Goal: Task Accomplishment & Management: Complete application form

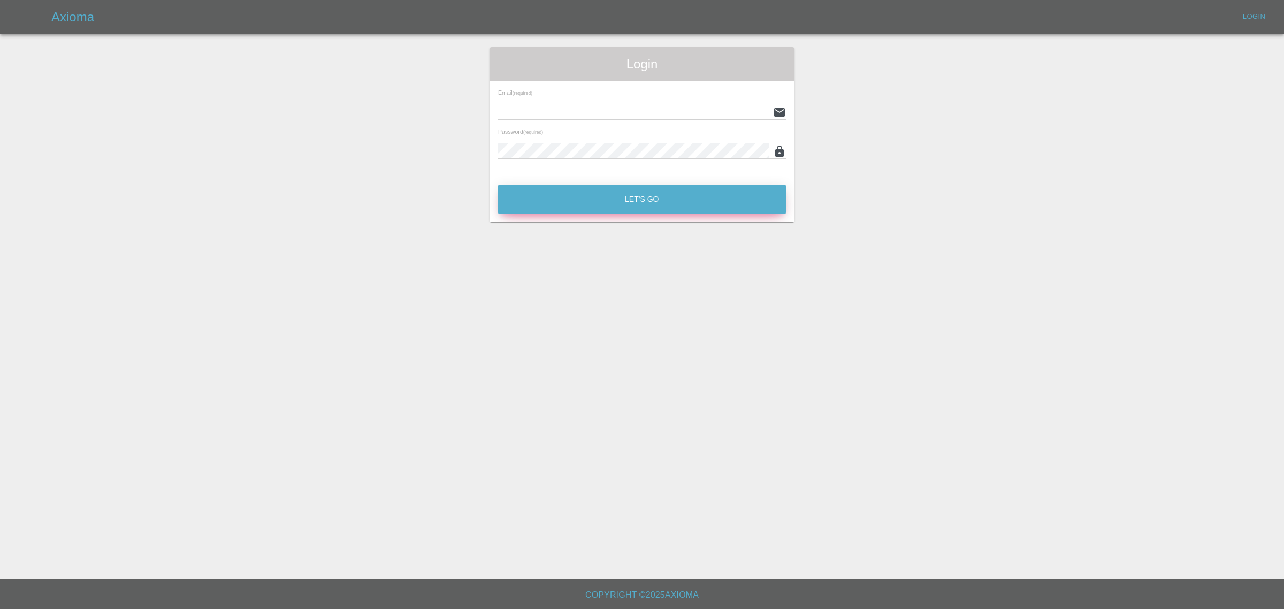
type input "[EMAIL_ADDRESS][DOMAIN_NAME]"
click at [679, 205] on button "Let's Go" at bounding box center [642, 199] width 288 height 29
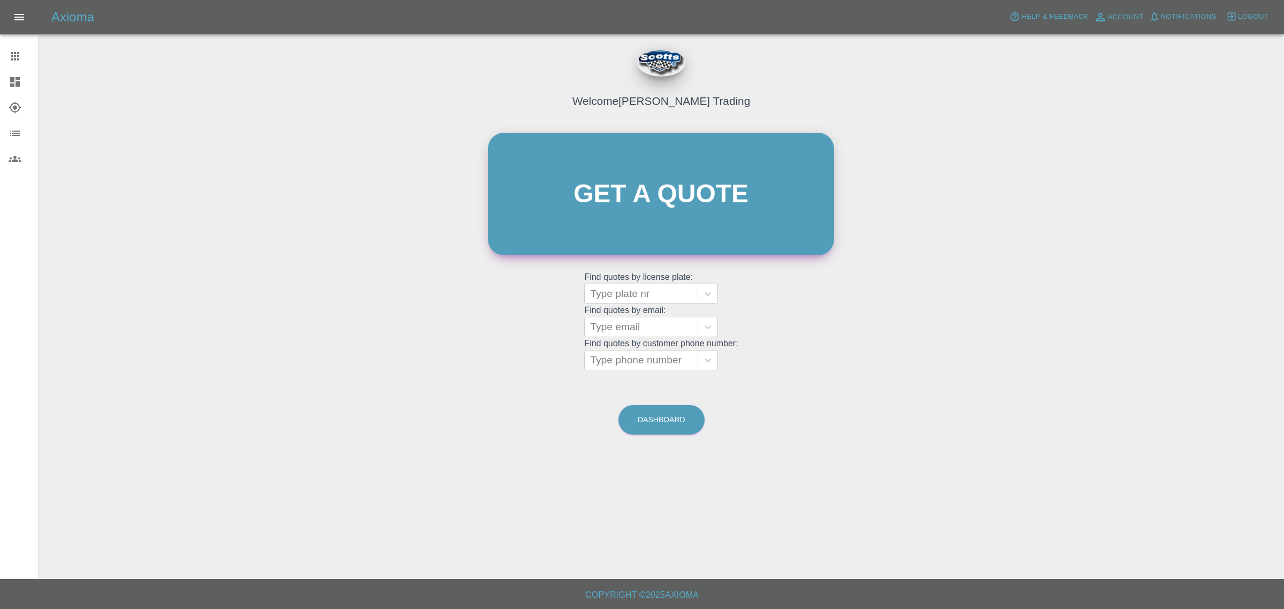
click at [663, 197] on link "Get a quote" at bounding box center [661, 194] width 346 height 122
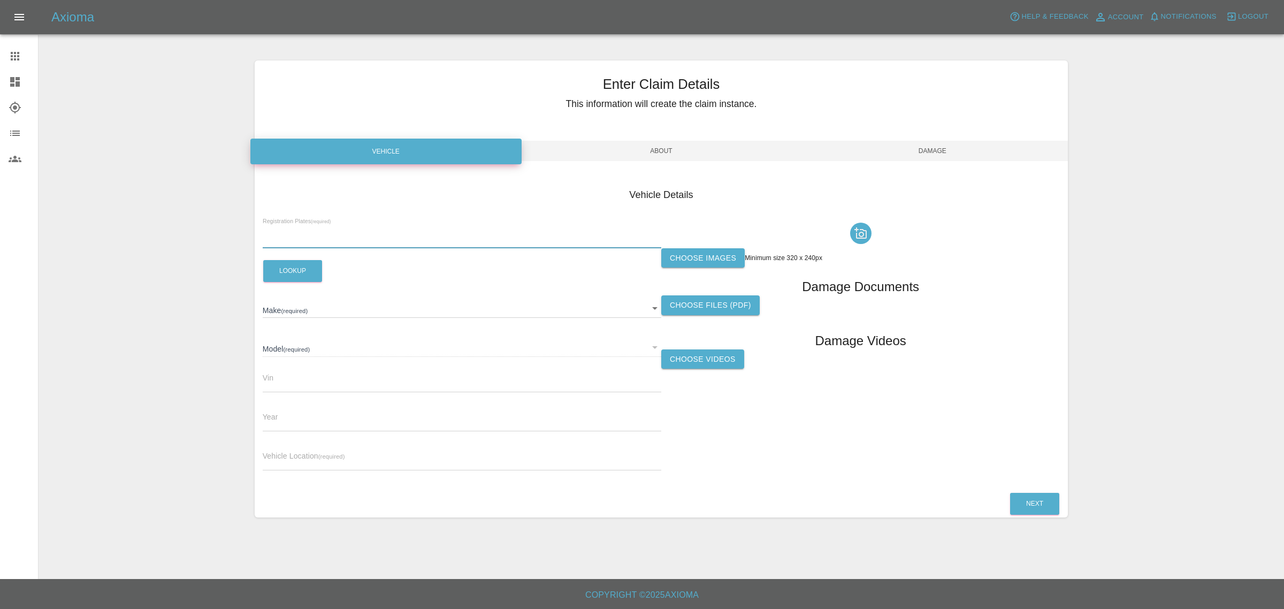
click at [349, 233] on input "text" at bounding box center [462, 241] width 399 height 16
type input "LR73NLG"
click at [284, 264] on button "Lookup" at bounding box center [292, 271] width 59 height 22
type input "HYUNDAI"
type input "I30 N LINE T-GDI MHEV"
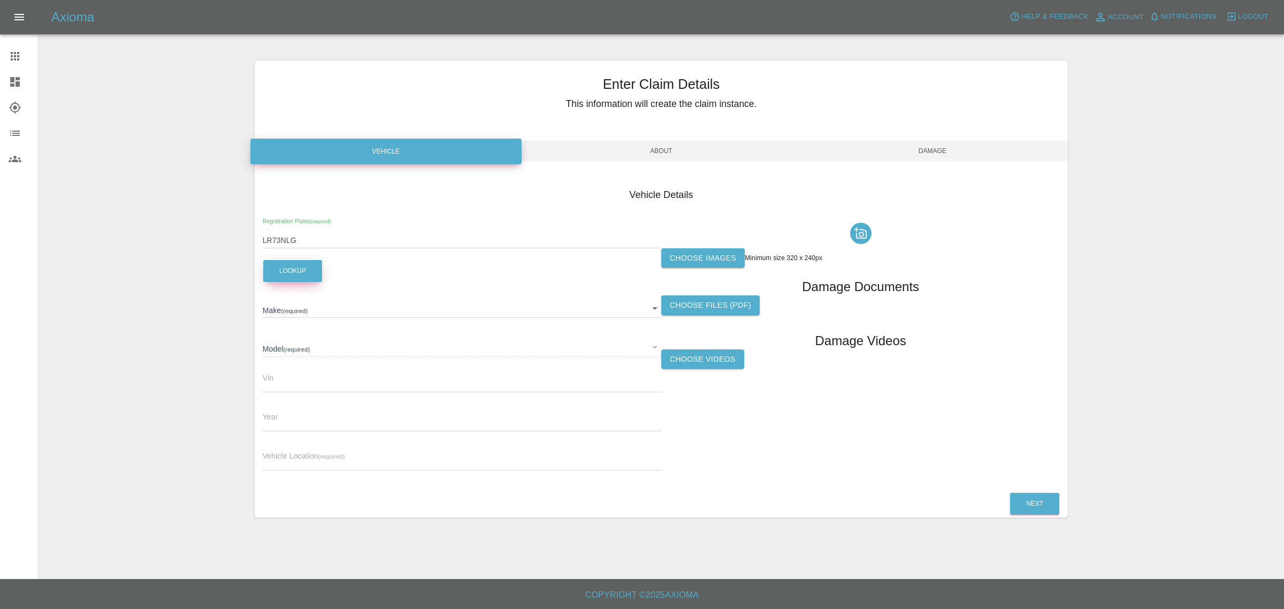
type input "[VEHICLE_IDENTIFICATION_NUMBER]"
type input "2024"
drag, startPoint x: 318, startPoint y: 464, endPoint x: 365, endPoint y: 460, distance: 46.7
click at [318, 464] on input "text" at bounding box center [462, 463] width 399 height 16
type input "SG8 5LR"
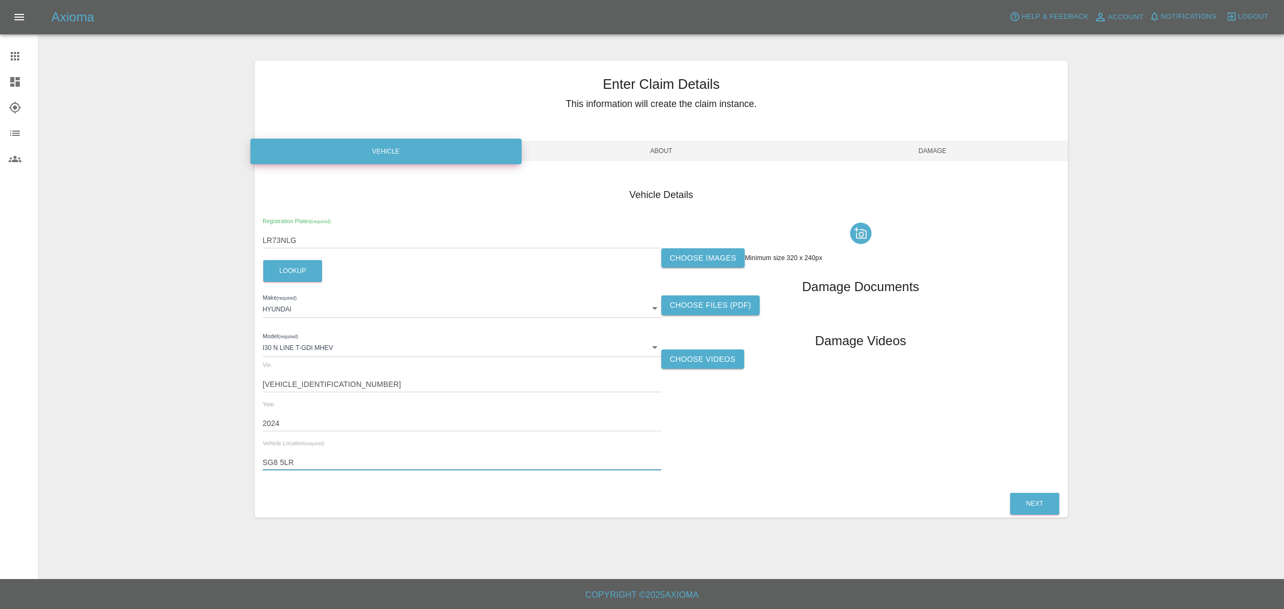
click at [723, 256] on label "Choose images" at bounding box center [702, 258] width 83 height 20
click at [0, 0] on input "Choose images" at bounding box center [0, 0] width 0 height 0
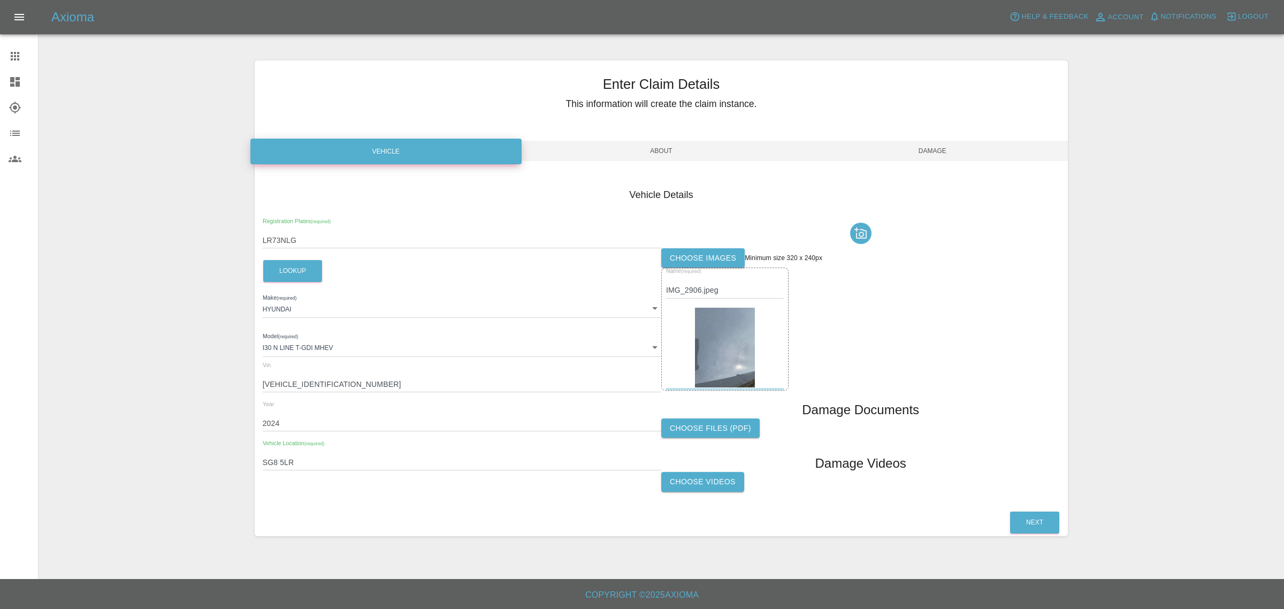
click at [704, 255] on label "Choose images" at bounding box center [702, 258] width 83 height 20
click at [0, 0] on input "Choose images" at bounding box center [0, 0] width 0 height 0
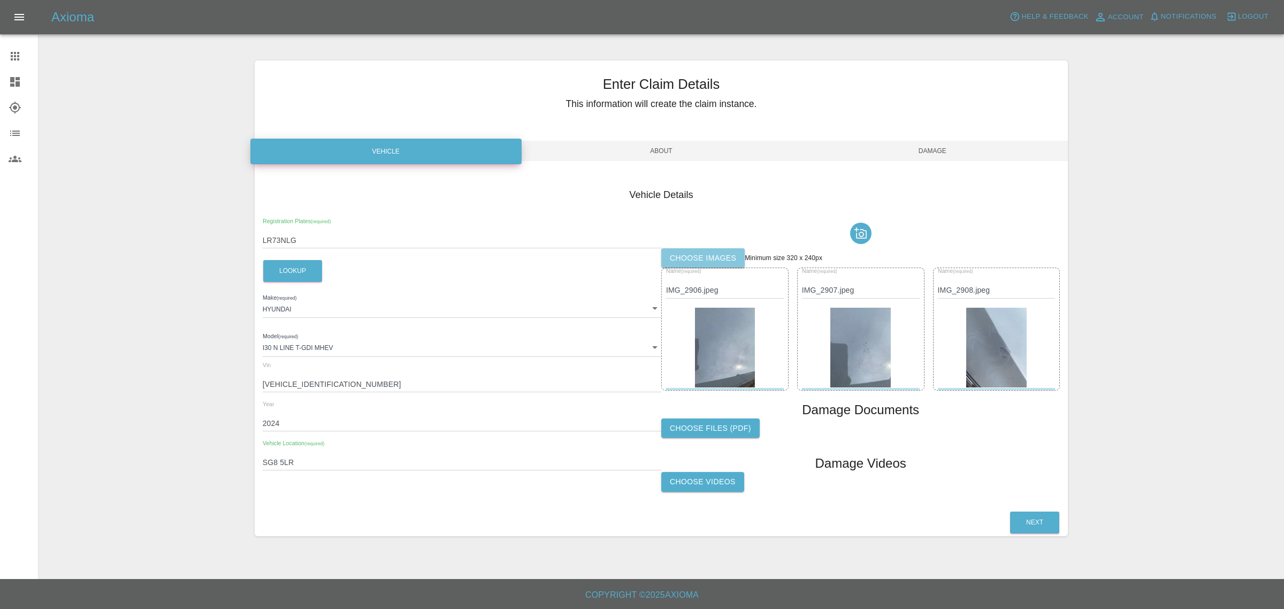
click at [703, 257] on label "Choose images" at bounding box center [702, 258] width 83 height 20
click at [0, 0] on input "Choose images" at bounding box center [0, 0] width 0 height 0
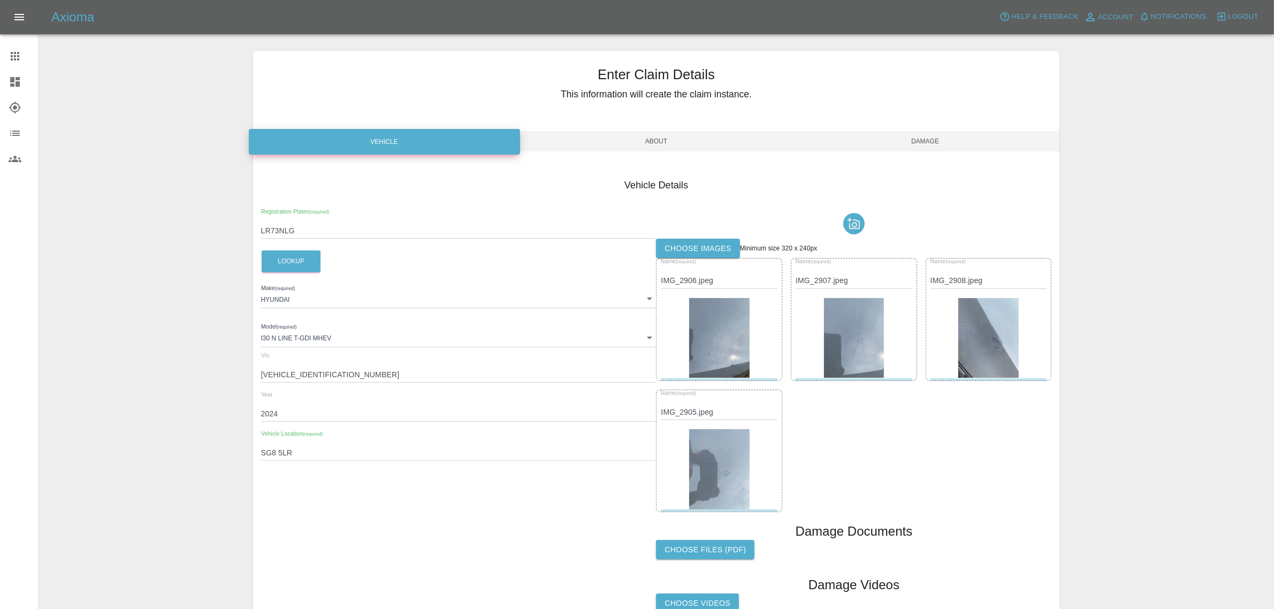
scroll to position [114, 0]
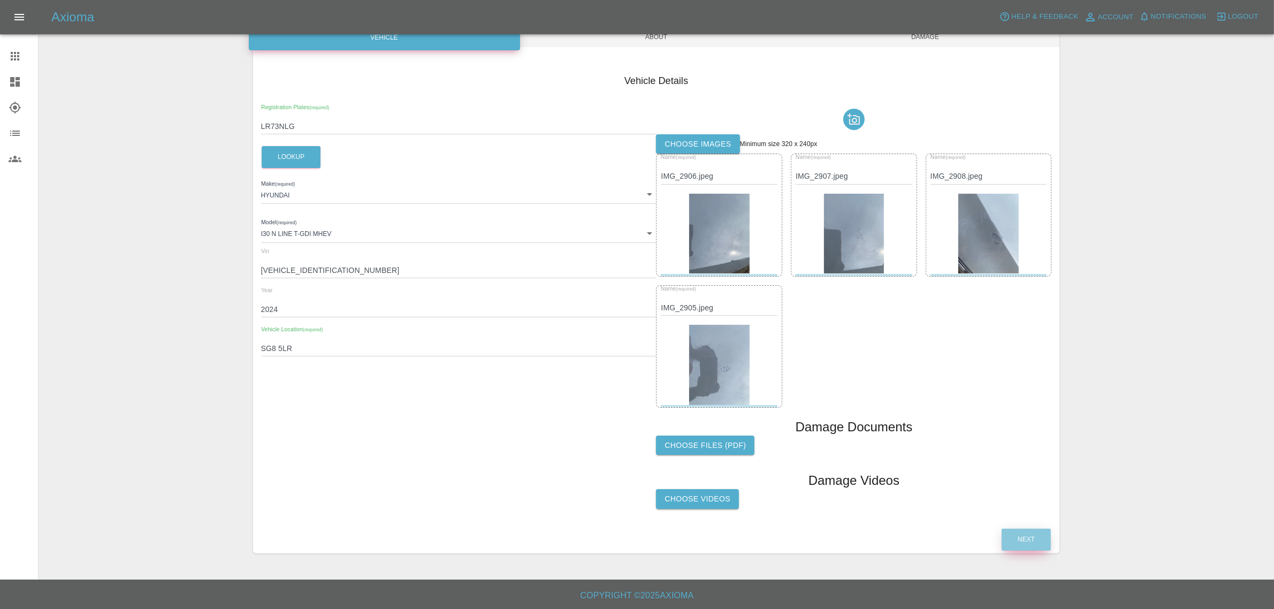
click at [1015, 538] on button "Next" at bounding box center [1025, 540] width 49 height 22
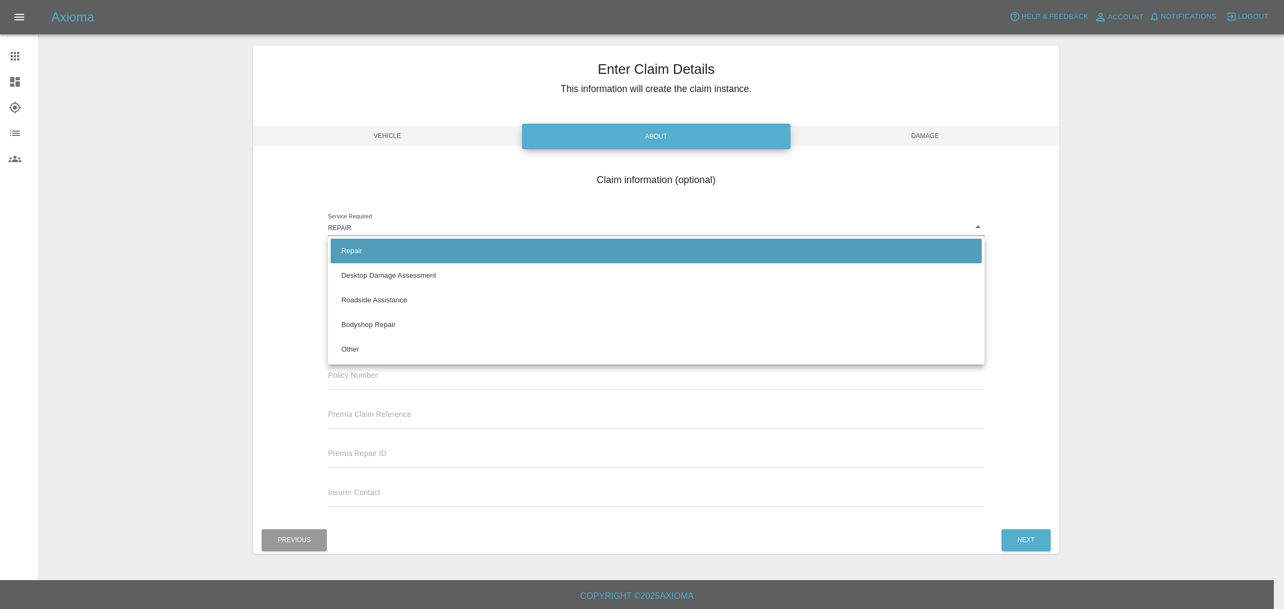
click at [982, 226] on body "Axioma Help & Feedback Account Notifications 0 Logout Claims Dashboard Explorer…" at bounding box center [642, 297] width 1284 height 625
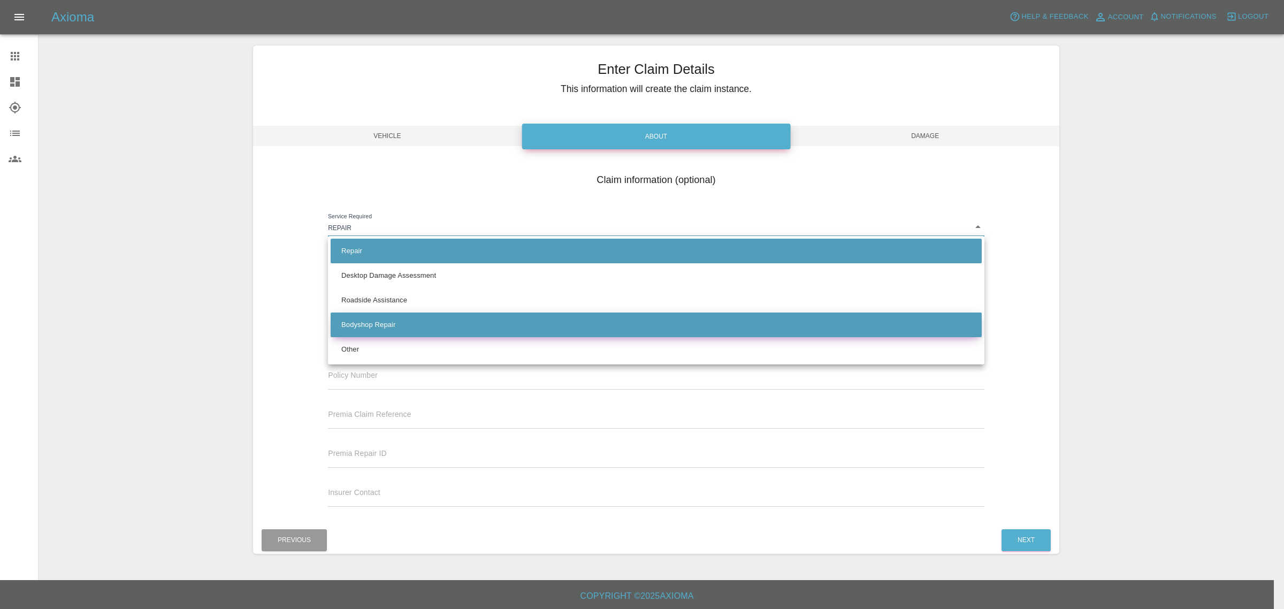
click at [423, 317] on li "Bodyshop Repair" at bounding box center [656, 324] width 651 height 25
type input "bodyshop"
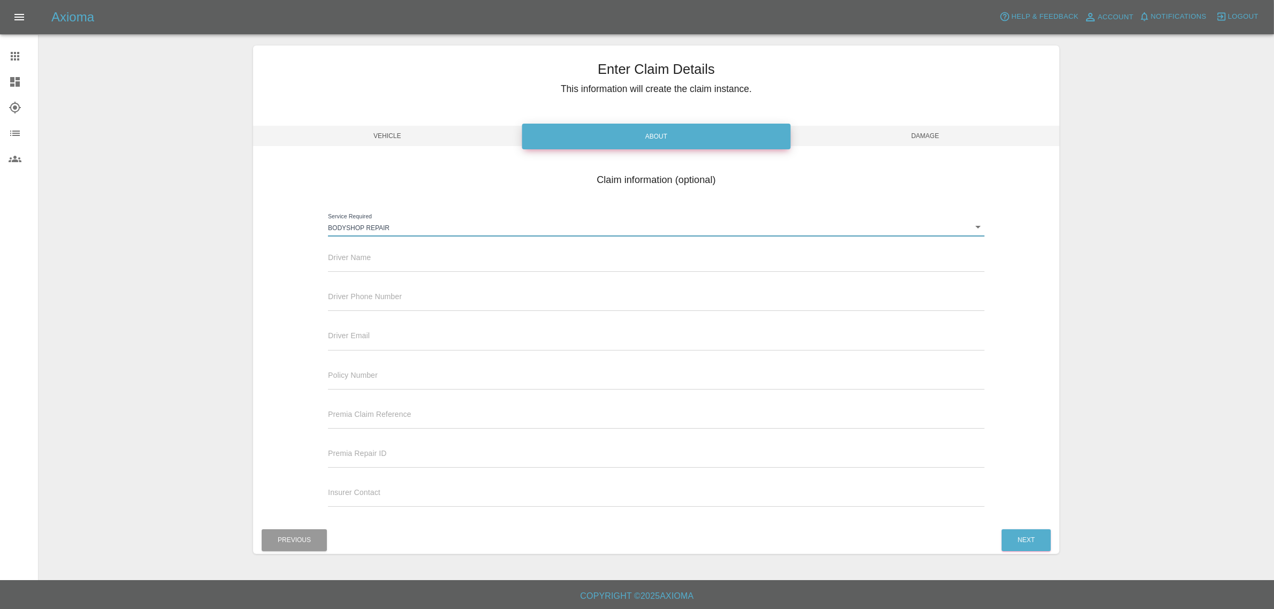
click at [376, 494] on input "text" at bounding box center [656, 499] width 656 height 16
type input "[EMAIL_ADDRESS][DOMAIN_NAME]"
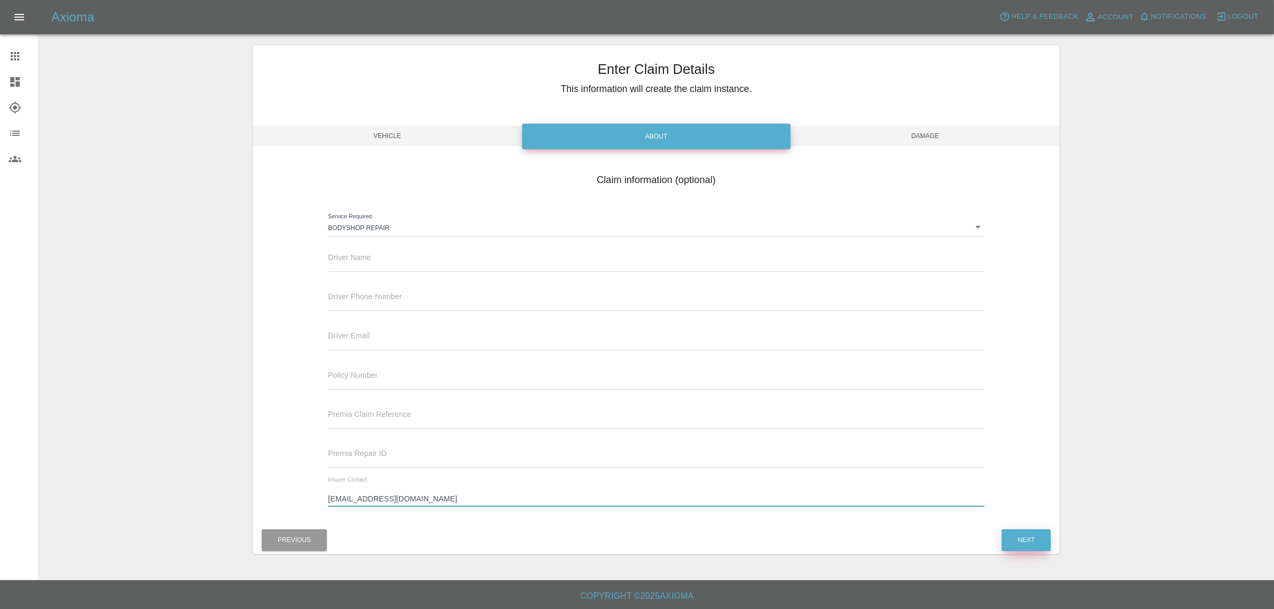
click at [1025, 539] on button "Next" at bounding box center [1025, 540] width 49 height 22
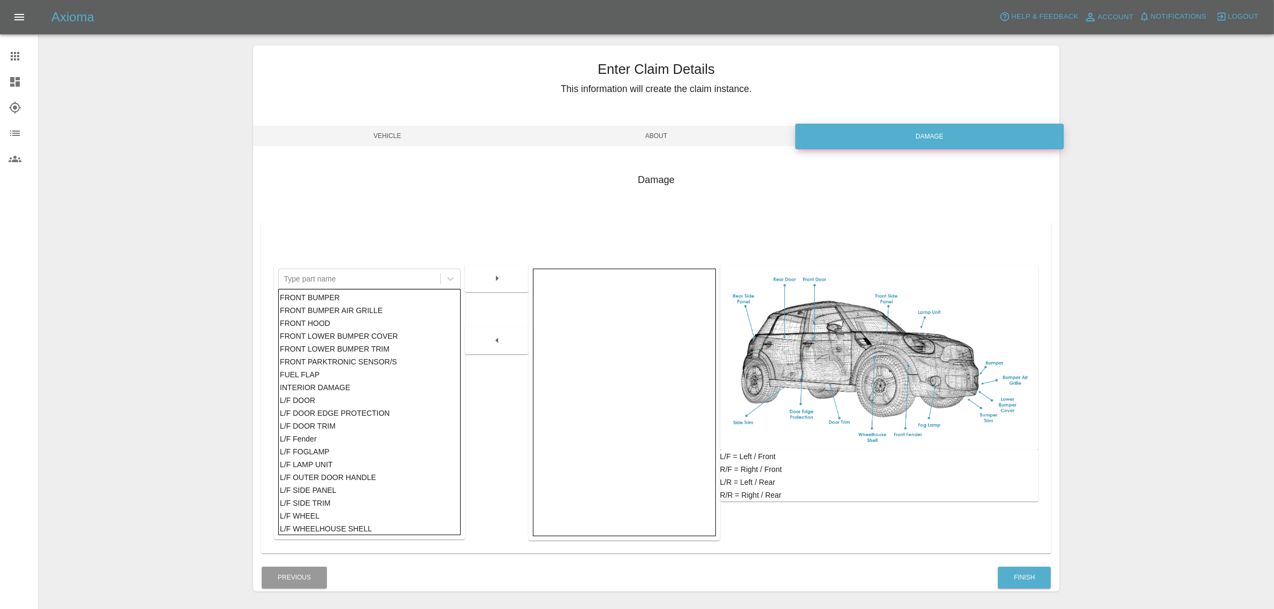
click at [317, 323] on div "FRONT HOOD" at bounding box center [369, 323] width 179 height 13
click at [503, 277] on icon "button" at bounding box center [497, 278] width 13 height 13
click at [1023, 576] on button "Finish" at bounding box center [1024, 577] width 53 height 22
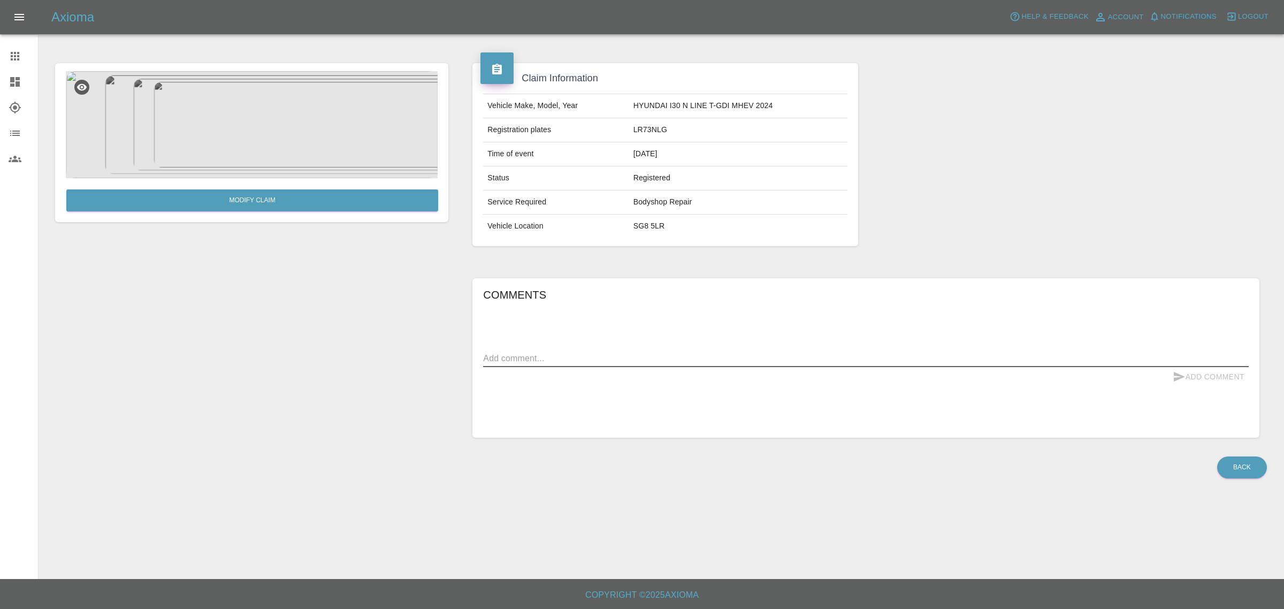
click at [515, 359] on textarea at bounding box center [865, 358] width 765 height 12
click at [623, 357] on textarea "Please quote to respray bonnet and N/S front wing" at bounding box center [865, 358] width 765 height 12
click at [731, 354] on textarea "Please quote to respray bonnet and blend N/S front wing" at bounding box center [865, 358] width 765 height 12
type textarea "Please quote to respray bonnet and blend N/S front wing"
click at [1205, 380] on button "Add Comment" at bounding box center [1208, 377] width 80 height 20
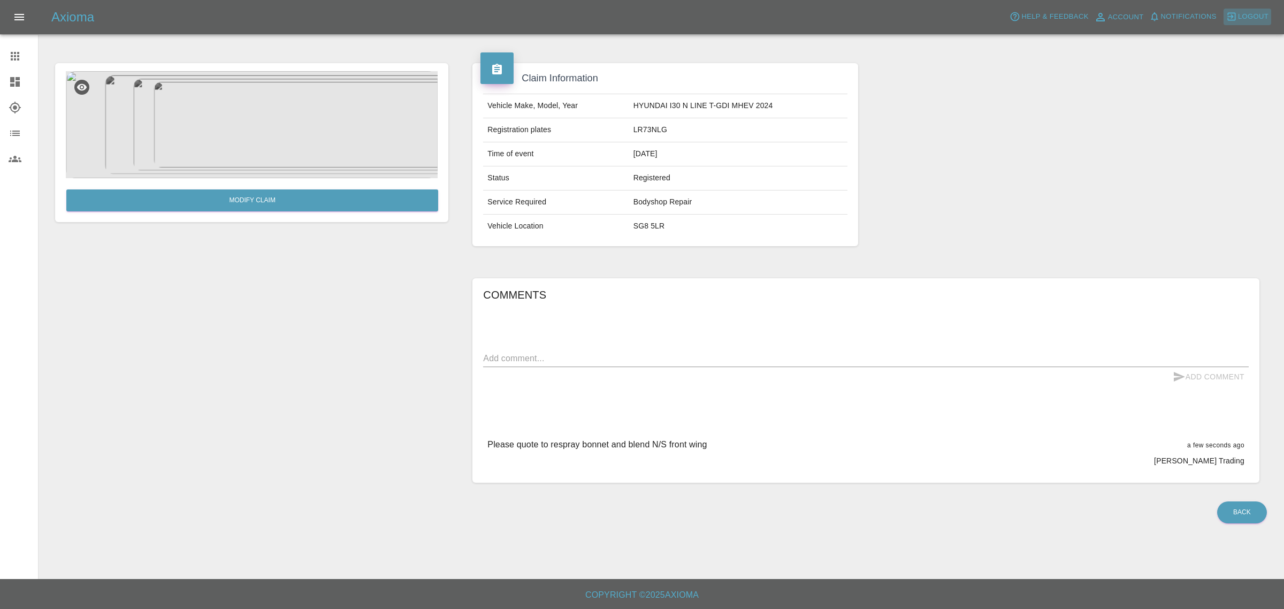
click at [1254, 17] on span "Logout" at bounding box center [1253, 17] width 30 height 12
